Goal: Entertainment & Leisure: Consume media (video, audio)

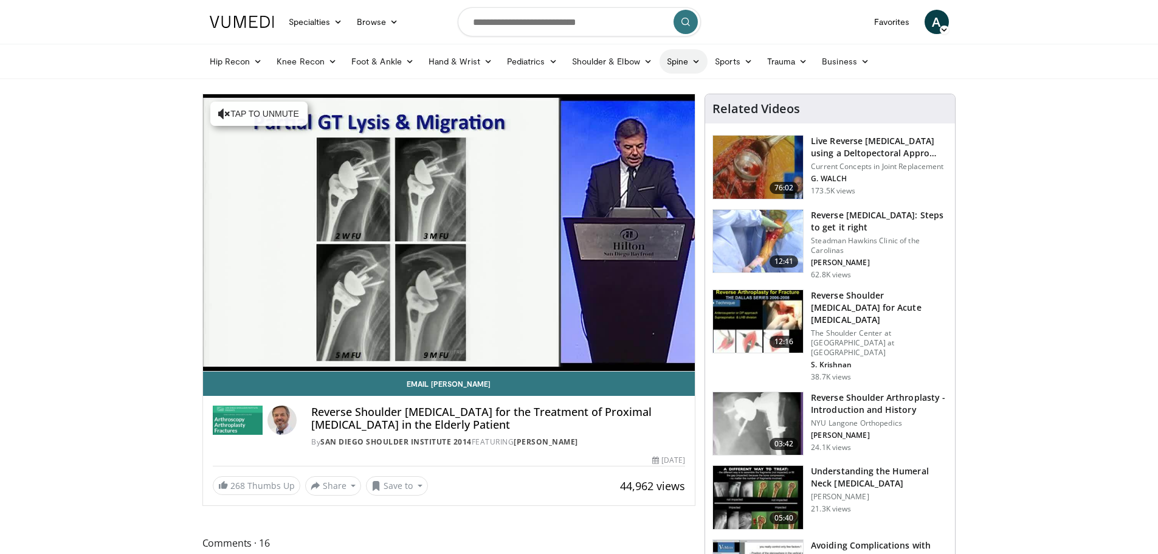
click at [698, 64] on link "Spine" at bounding box center [683, 61] width 48 height 24
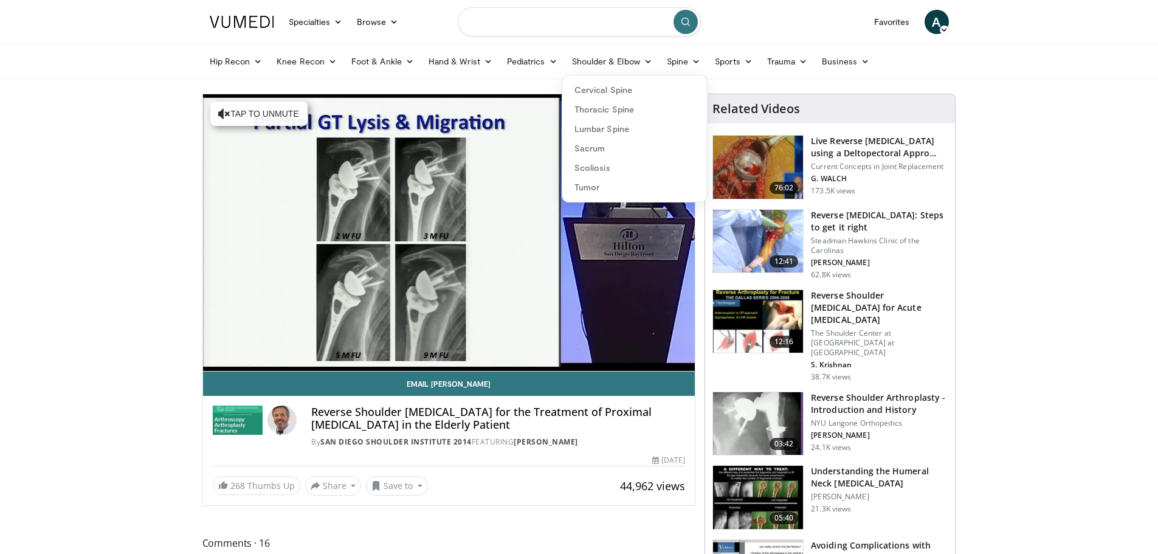
click at [551, 21] on input "Search topics, interventions" at bounding box center [579, 21] width 243 height 29
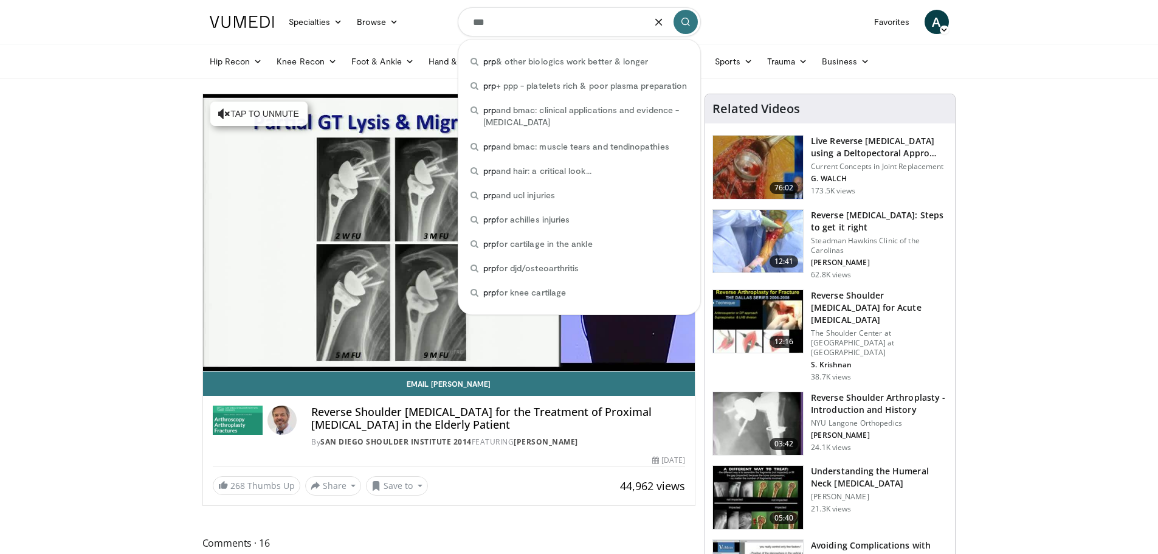
type input "***"
click at [690, 24] on icon "submit" at bounding box center [686, 22] width 10 height 10
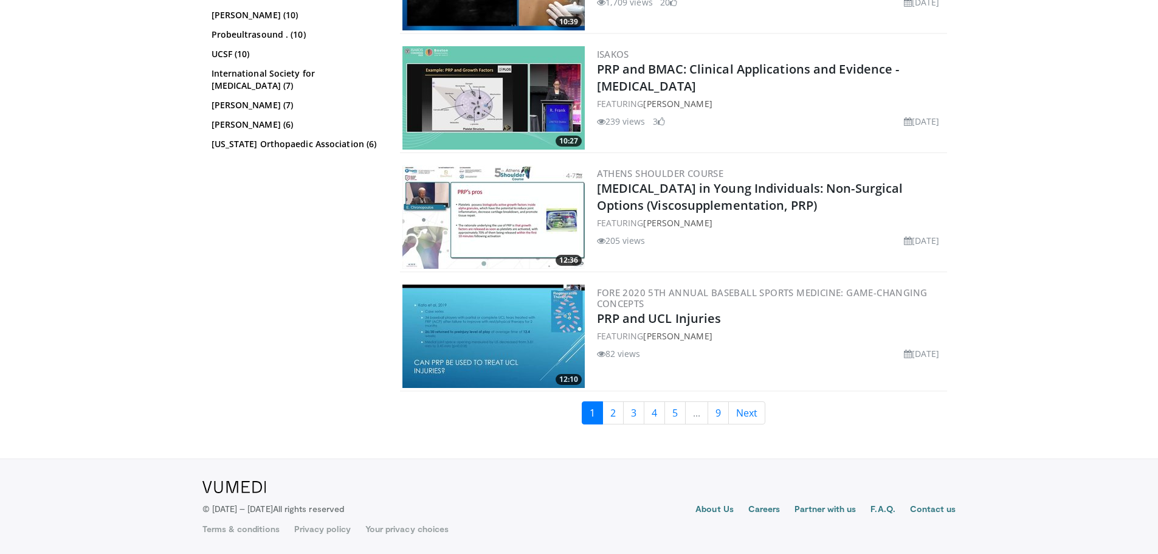
scroll to position [2737, 0]
click at [617, 414] on link "2" at bounding box center [612, 411] width 21 height 23
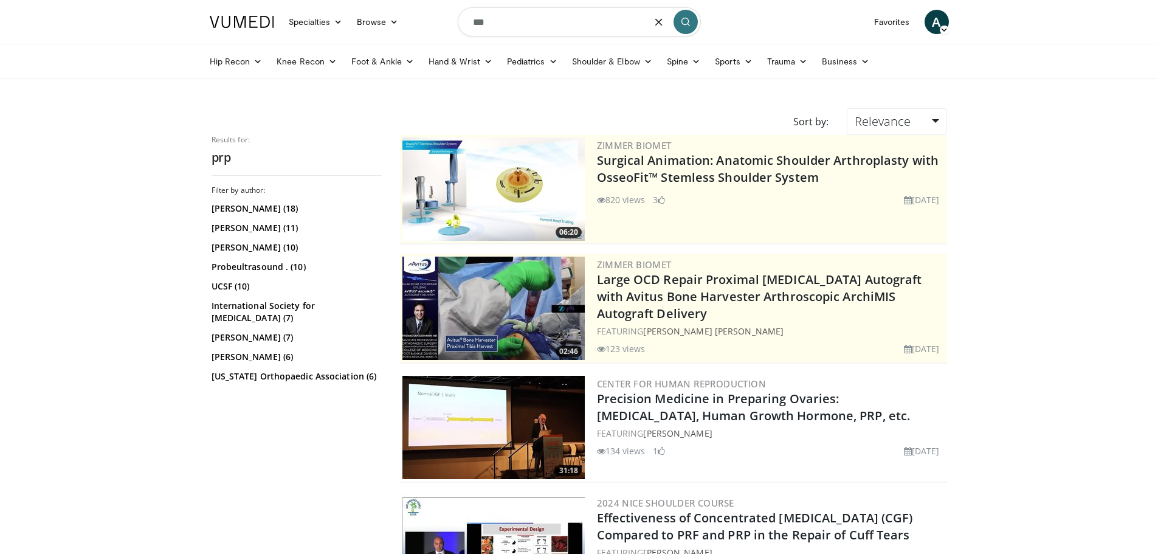
drag, startPoint x: 547, startPoint y: 28, endPoint x: 259, endPoint y: 121, distance: 302.7
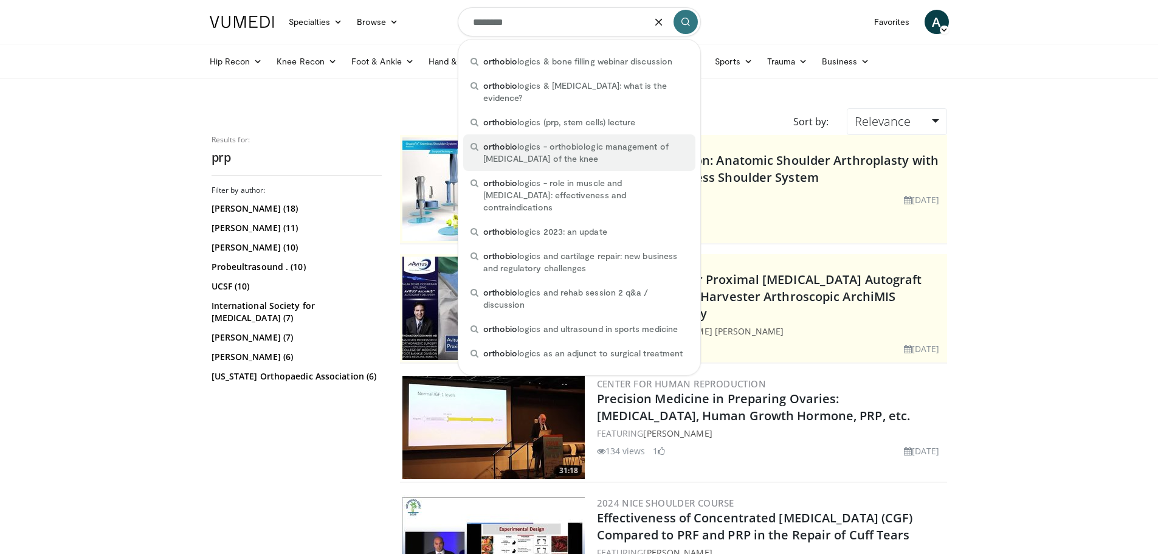
click at [552, 140] on span "orthobio logics - orthobiologic management of degenerative joint disease of the…" at bounding box center [585, 152] width 205 height 24
type input "**********"
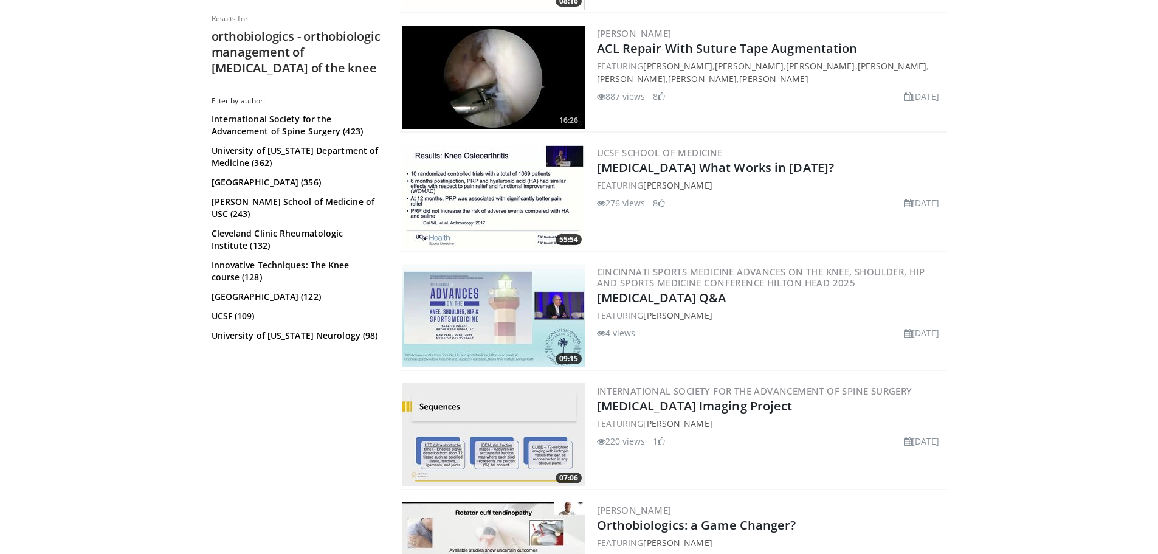
scroll to position [972, 0]
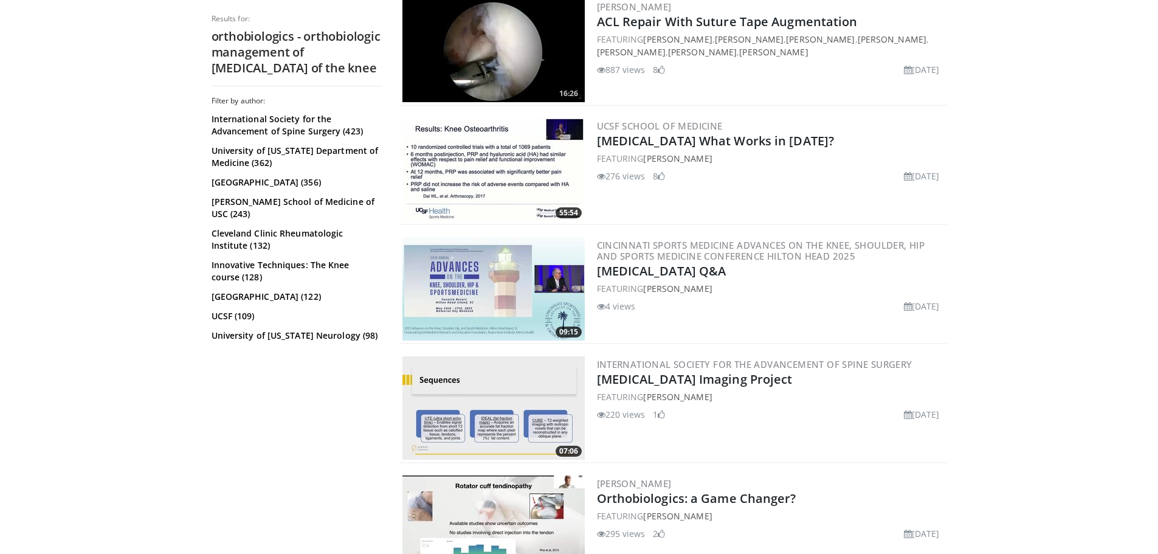
click at [508, 162] on img at bounding box center [493, 169] width 182 height 103
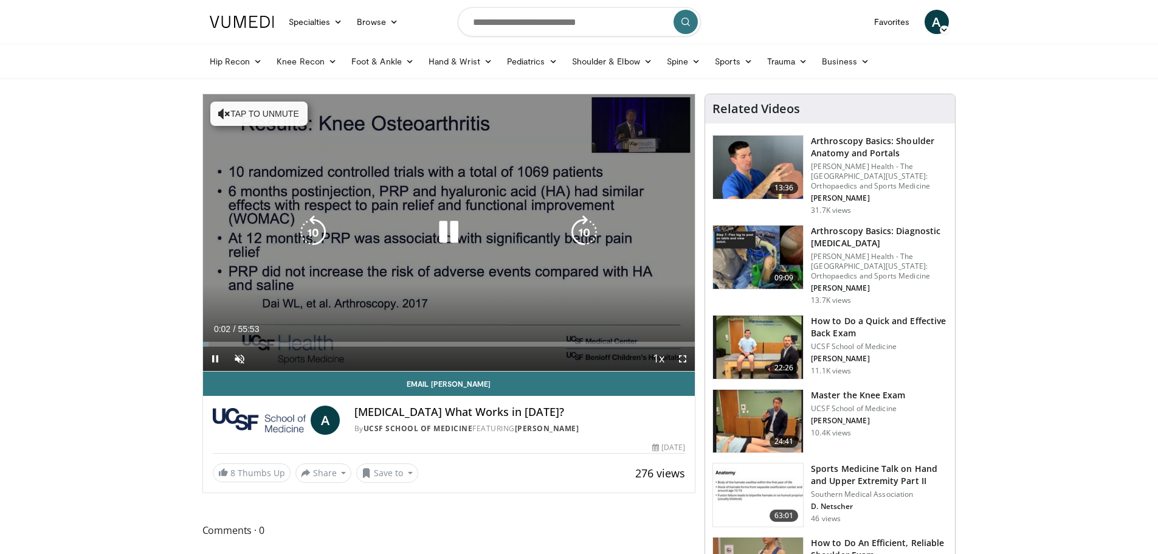
click at [228, 111] on icon "Video Player" at bounding box center [224, 114] width 12 height 12
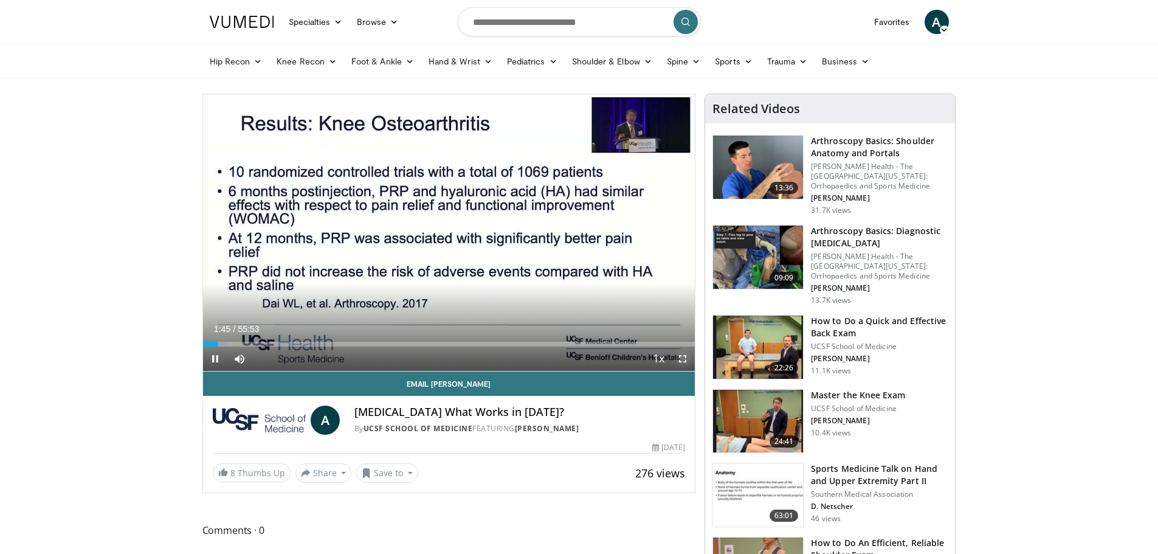
click at [673, 359] on span "Video Player" at bounding box center [682, 358] width 24 height 24
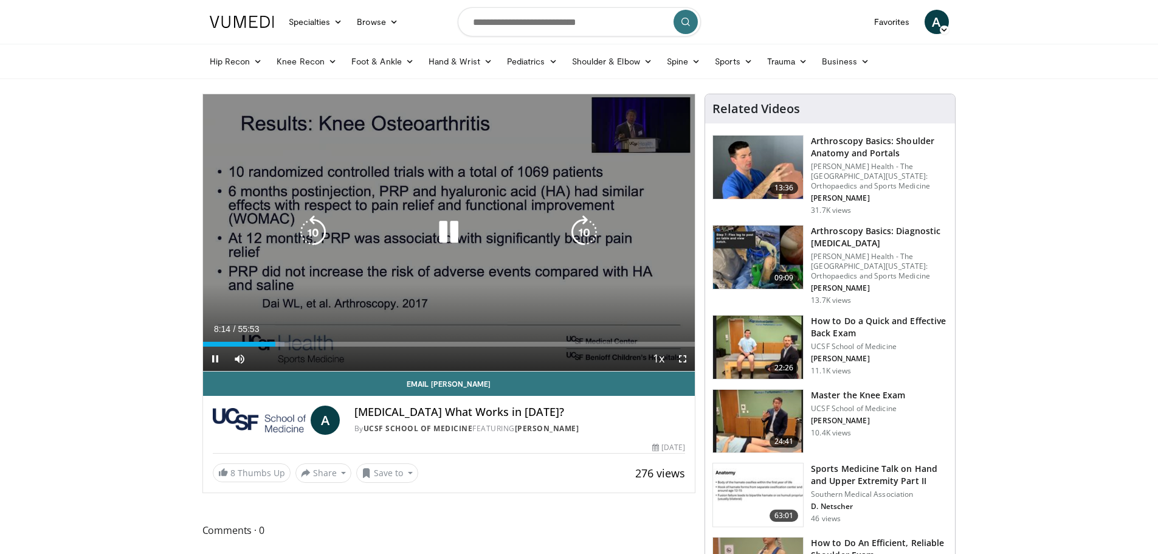
click at [408, 279] on div "10 seconds Tap to unmute" at bounding box center [449, 232] width 492 height 276
click at [439, 247] on icon "Video Player" at bounding box center [448, 232] width 34 height 34
click at [445, 235] on icon "Video Player" at bounding box center [448, 232] width 34 height 34
click at [445, 224] on icon "Video Player" at bounding box center [448, 232] width 34 height 34
click at [453, 193] on div "10 seconds Tap to unmute" at bounding box center [449, 232] width 492 height 276
